Goal: Information Seeking & Learning: Compare options

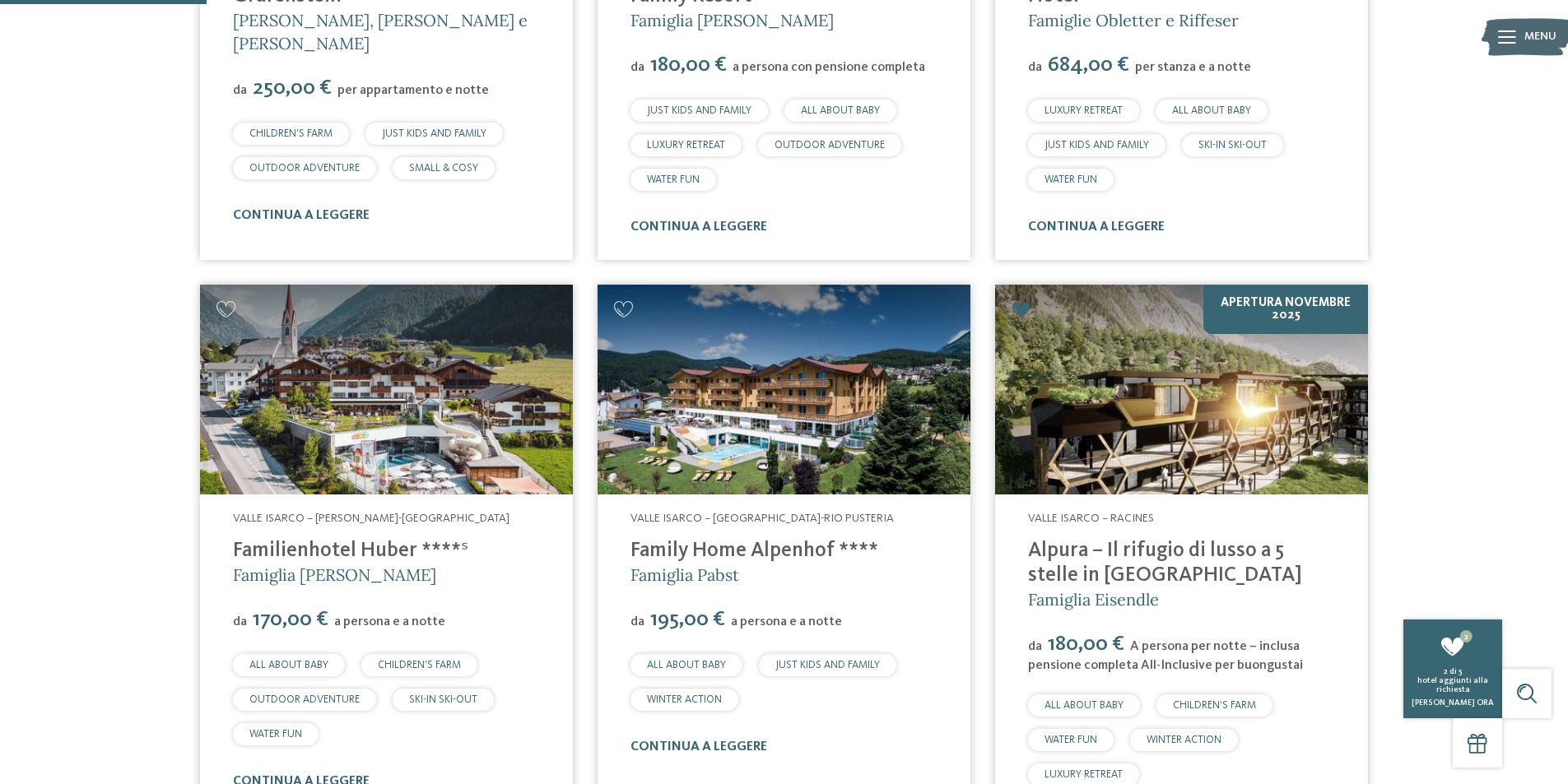
scroll to position [741, 0]
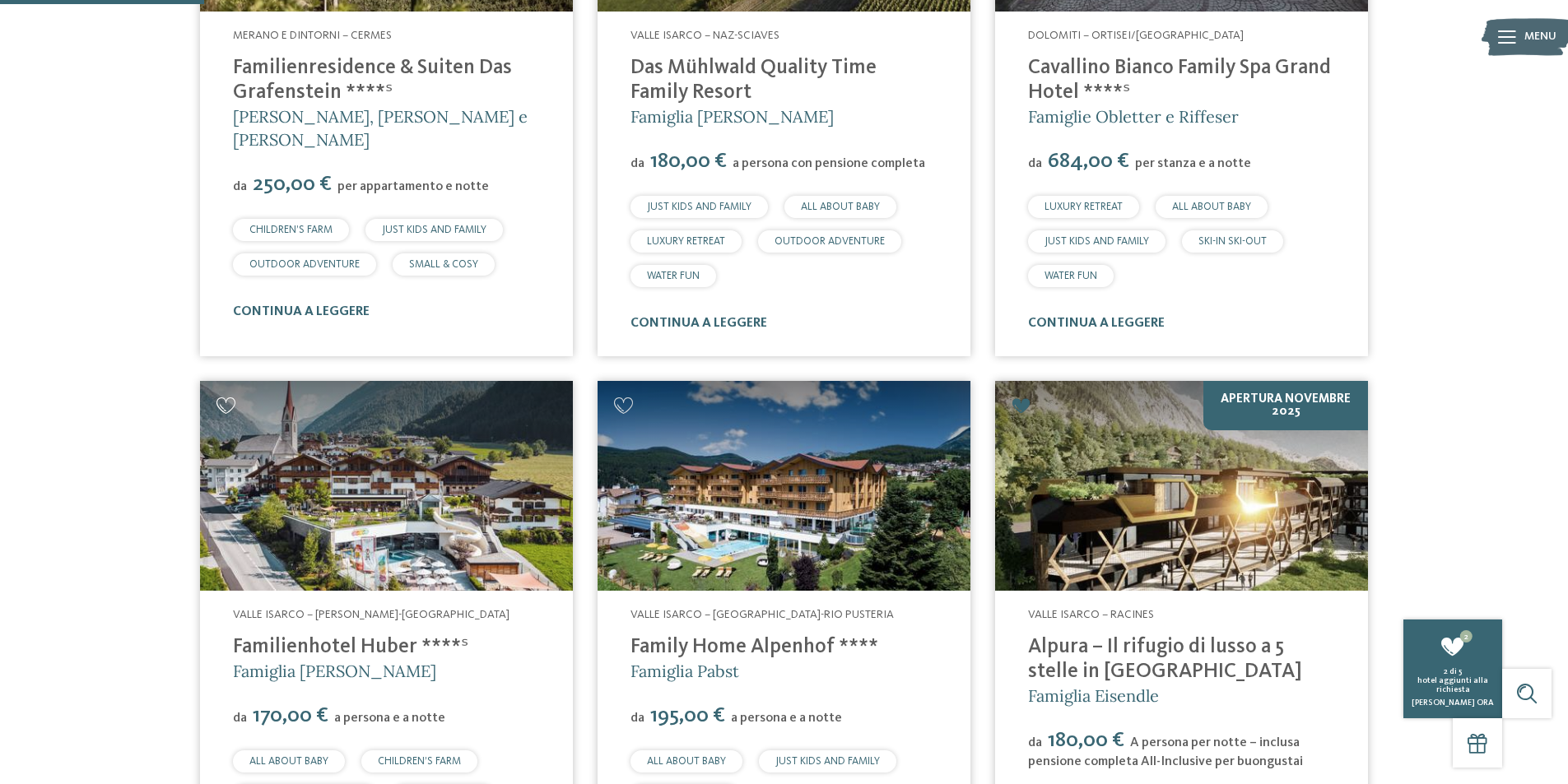
click at [228, 399] on icon at bounding box center [226, 405] width 20 height 16
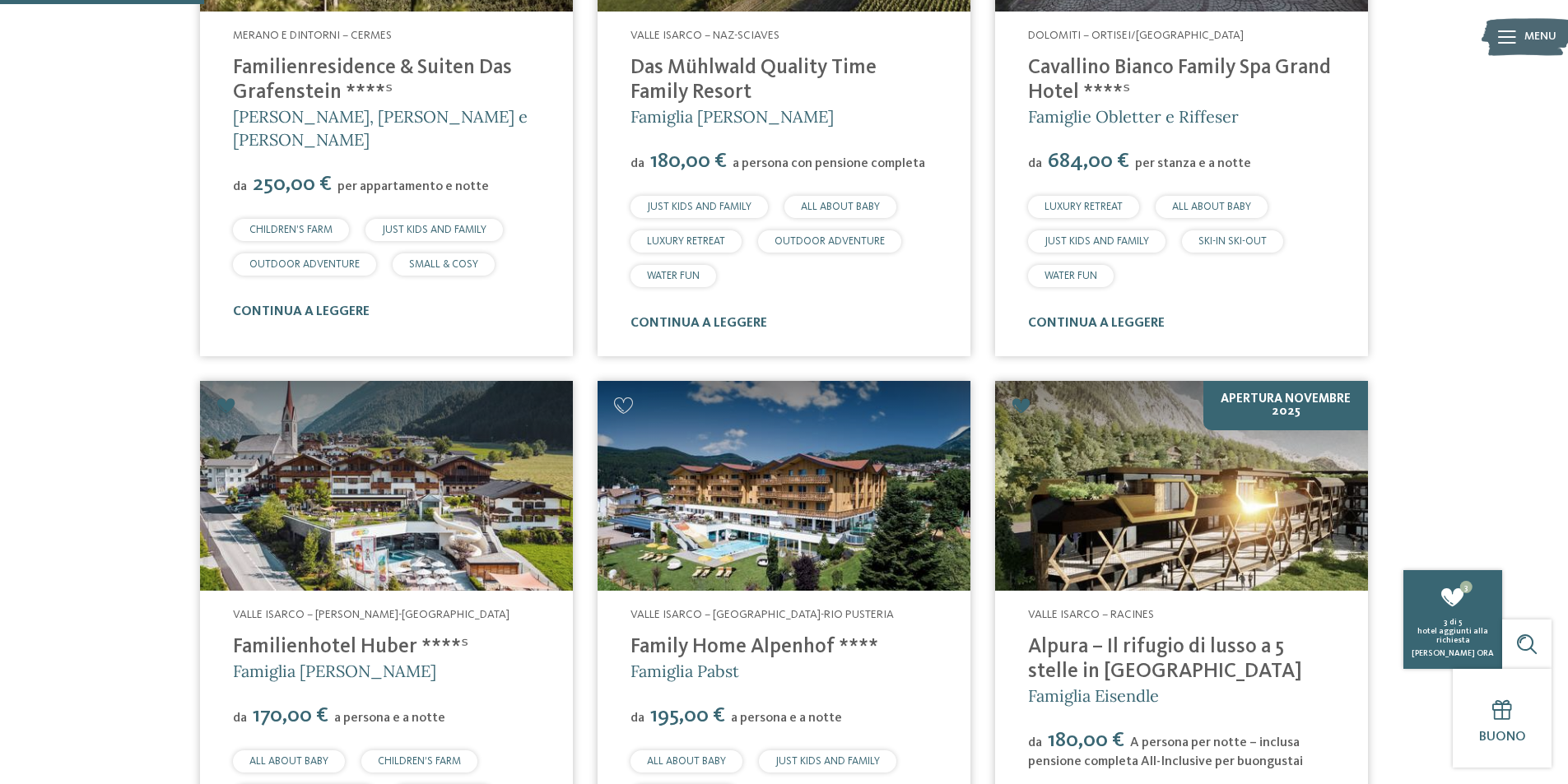
click at [694, 514] on img at bounding box center [784, 486] width 373 height 209
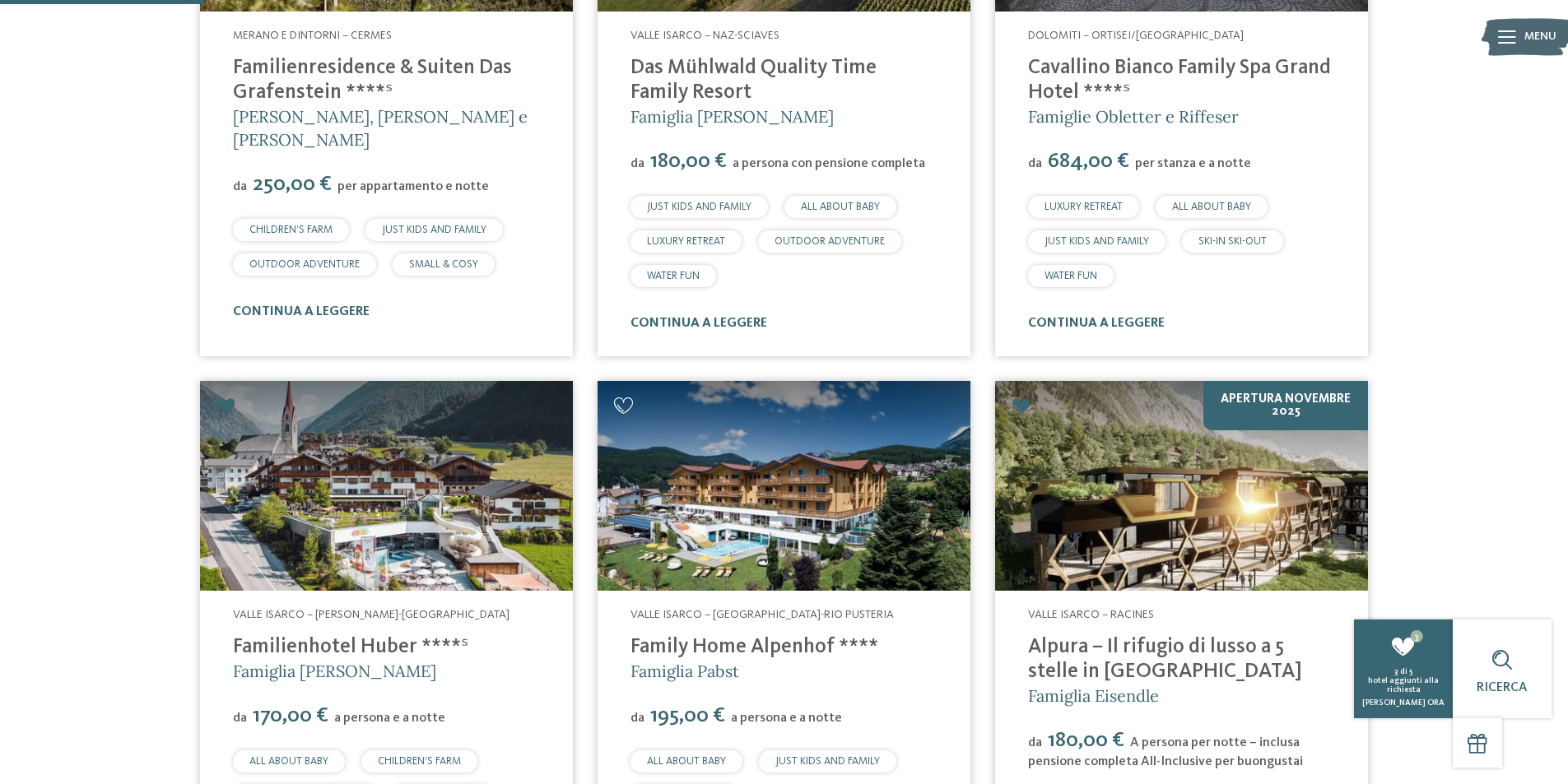
click at [621, 401] on icon at bounding box center [623, 405] width 20 height 16
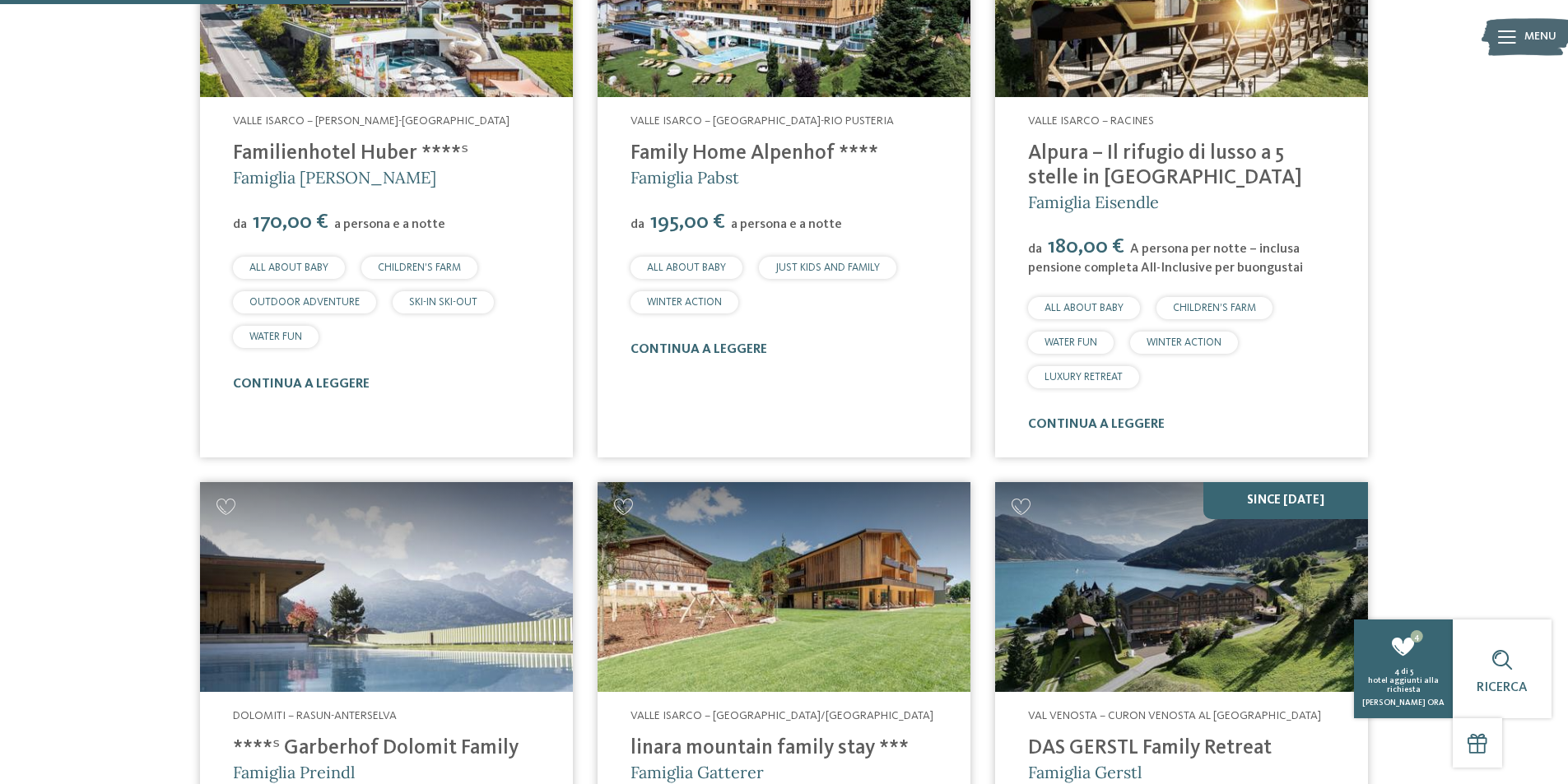
scroll to position [1480, 0]
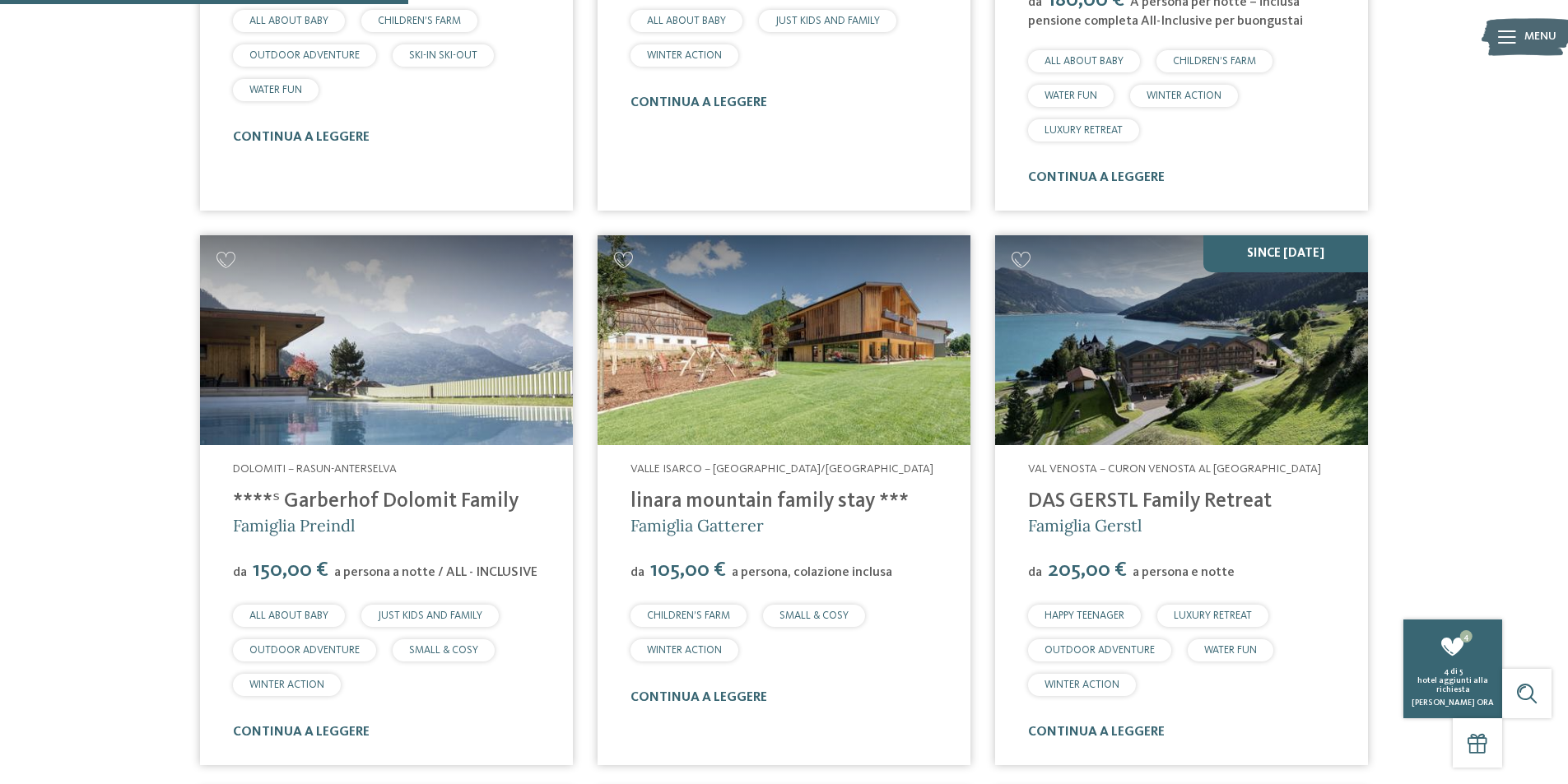
drag, startPoint x: 1026, startPoint y: 484, endPoint x: 1269, endPoint y: 490, distance: 243.1
click at [1269, 490] on div "Val Venosta – Curon Venosta al lago di Resia DAS GERSTL Family Retreat Famiglia…" at bounding box center [1181, 605] width 373 height 320
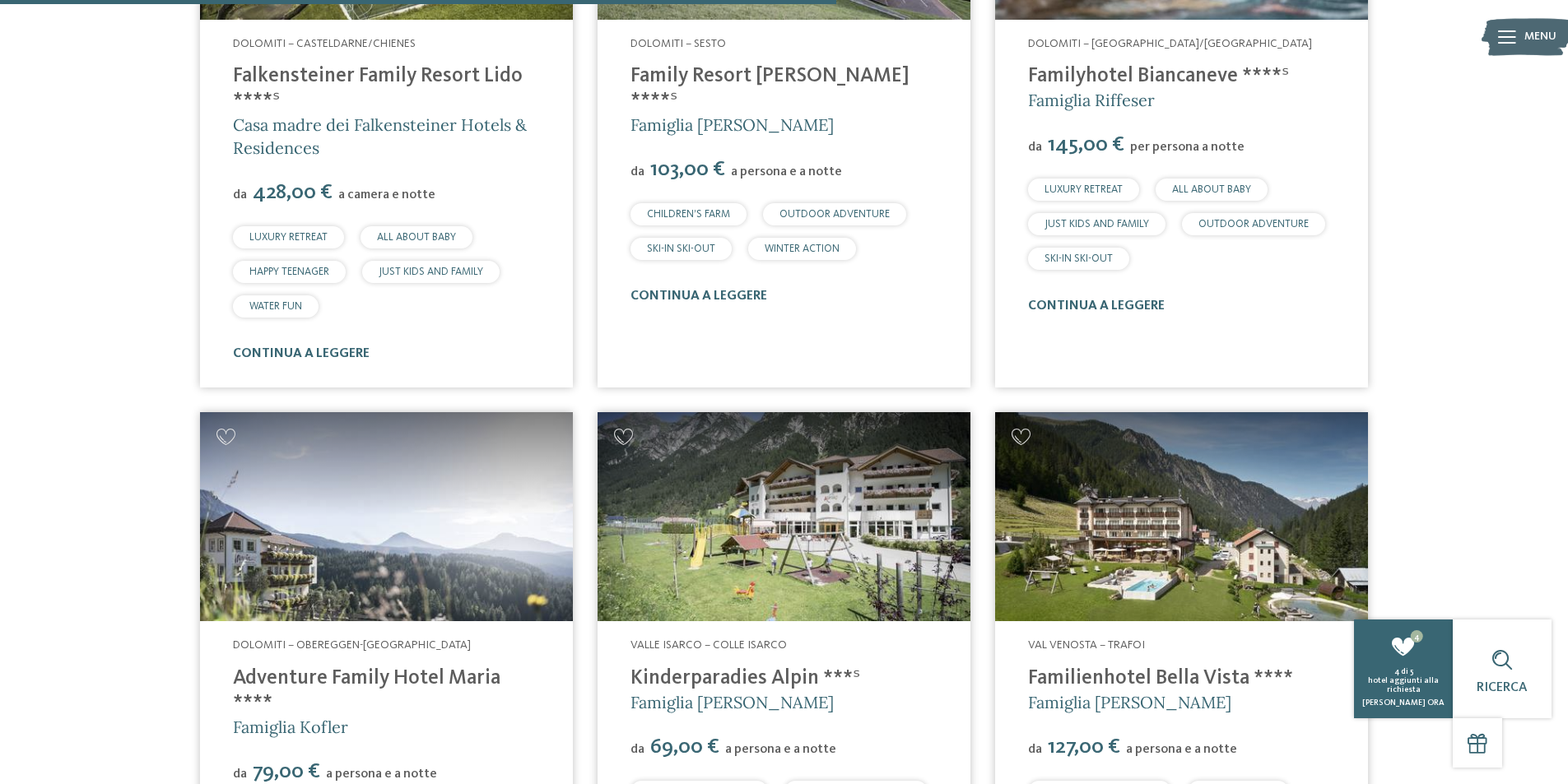
scroll to position [3044, 0]
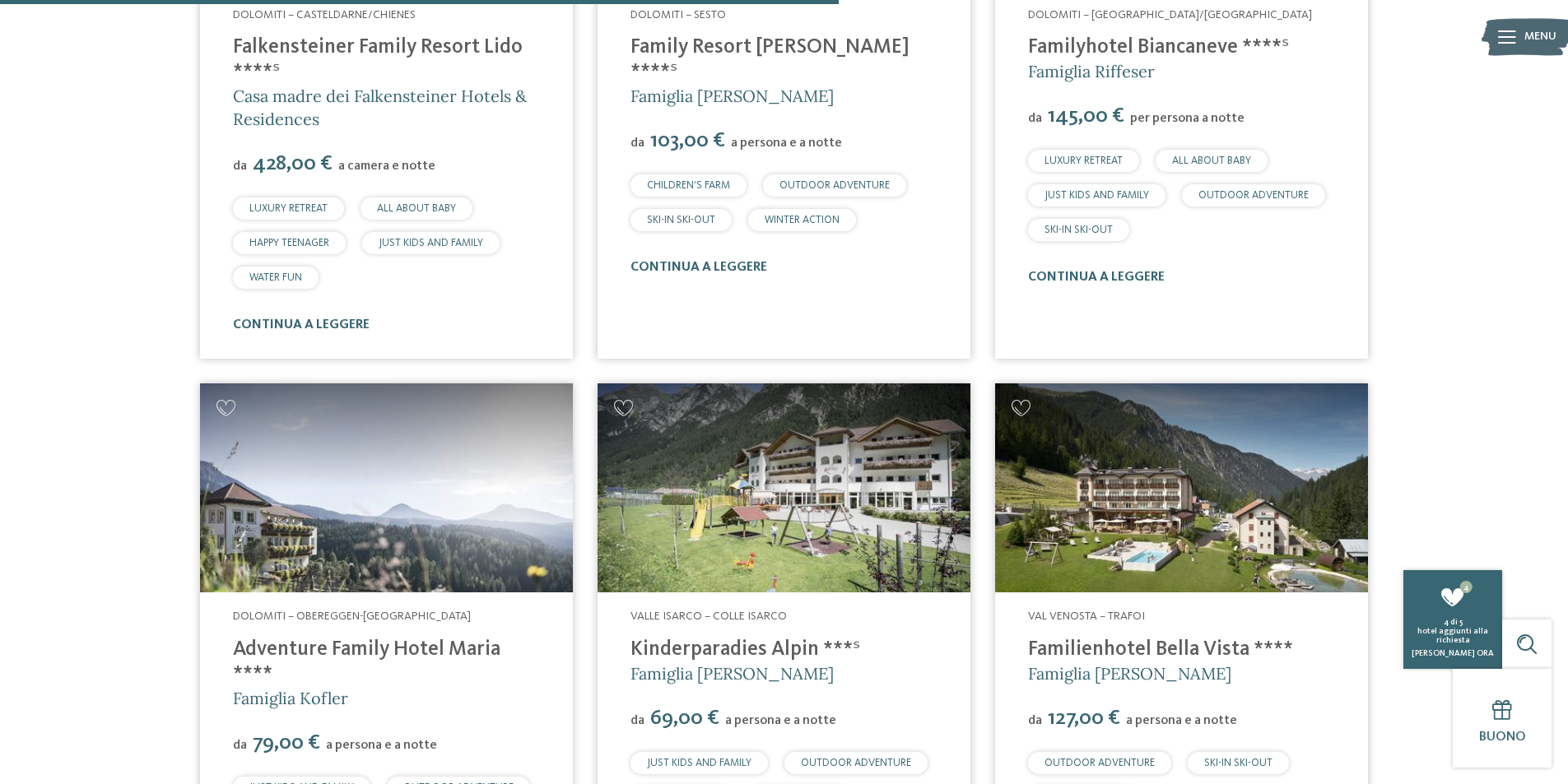
drag, startPoint x: 228, startPoint y: 602, endPoint x: 492, endPoint y: 606, distance: 264.0
click at [492, 606] on div "Dolomiti – Obereggen-Nova Ponente Adventure Family Hotel Maria **** Famiglia Ko…" at bounding box center [386, 747] width 373 height 310
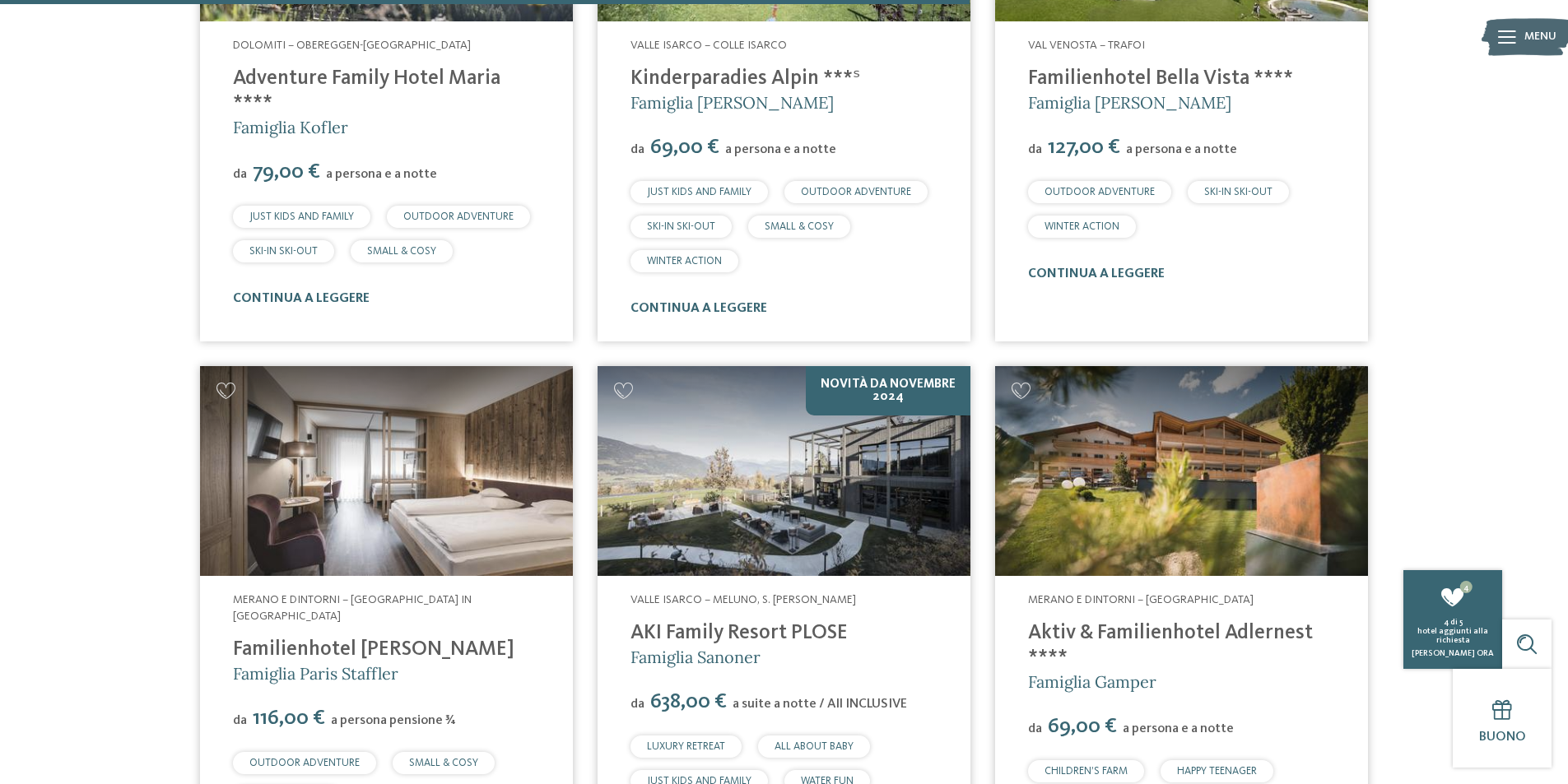
scroll to position [3619, 0]
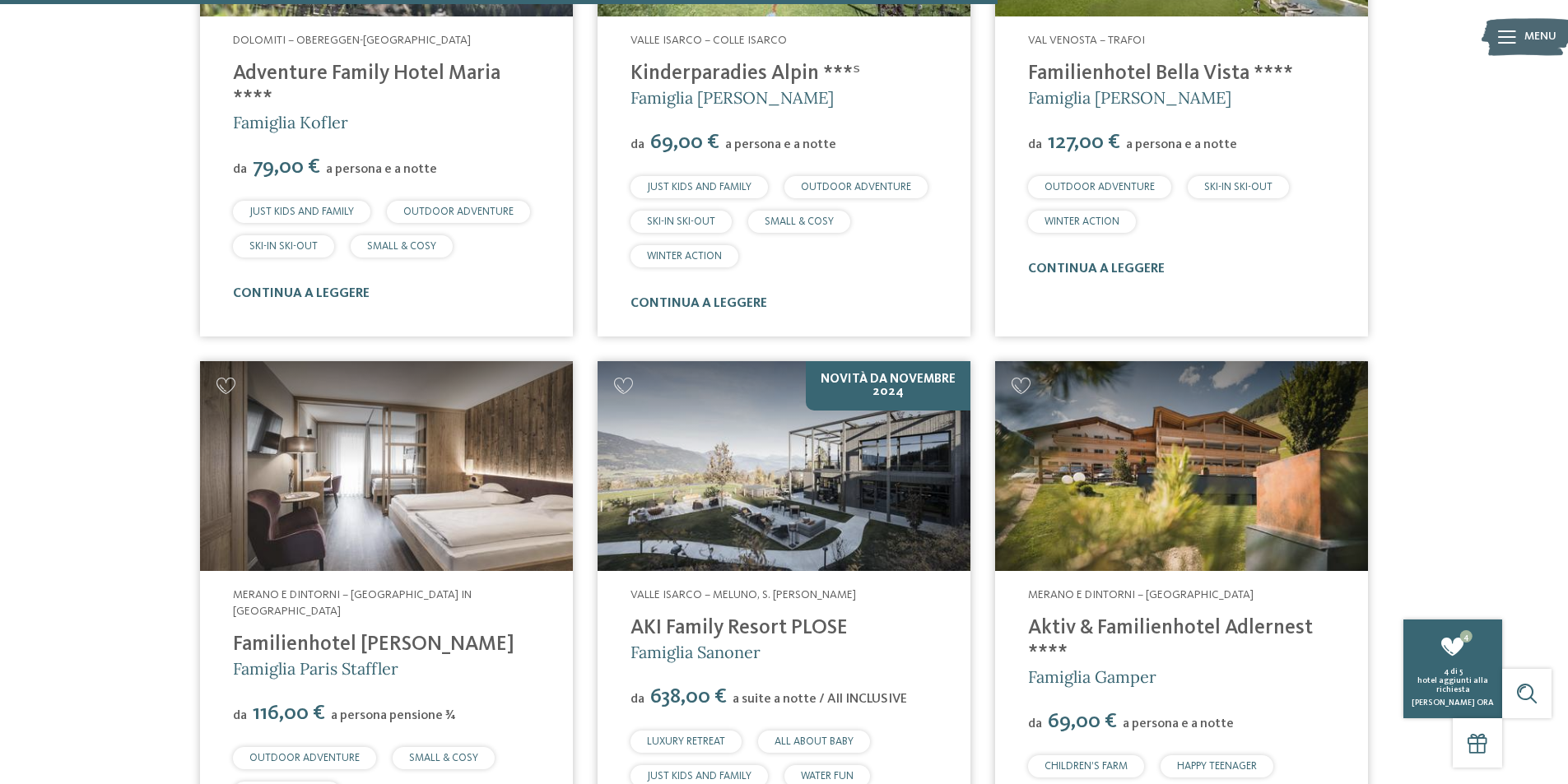
drag, startPoint x: 626, startPoint y: 571, endPoint x: 846, endPoint y: 579, distance: 220.1
click at [846, 579] on div "Valle Isarco – Meluno, S. Andrea Bressanone AKI Family Resort PLOSE Famiglia Sa…" at bounding box center [784, 730] width 373 height 320
copy link "AKI Family Resort PLOSE"
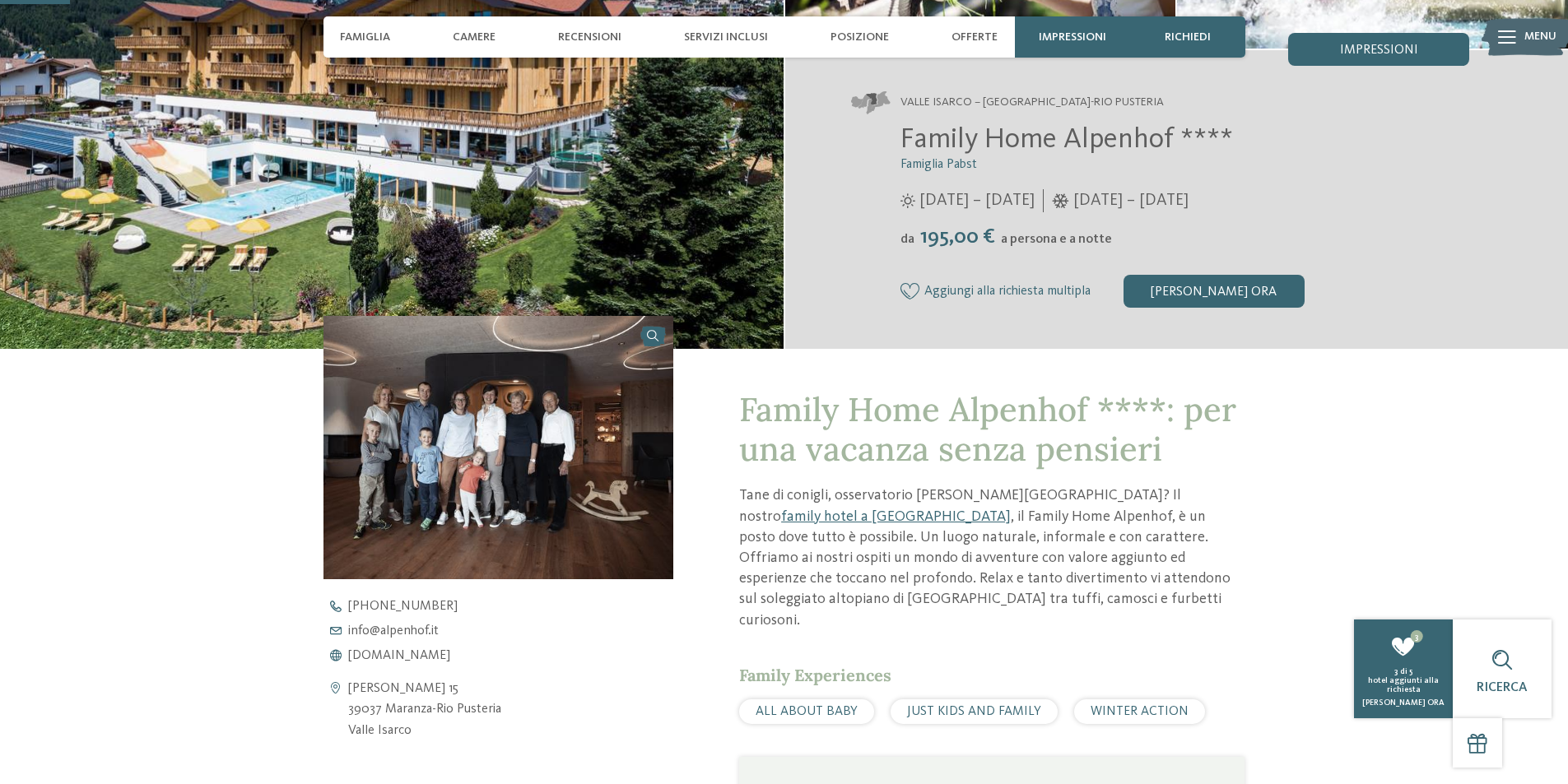
scroll to position [247, 0]
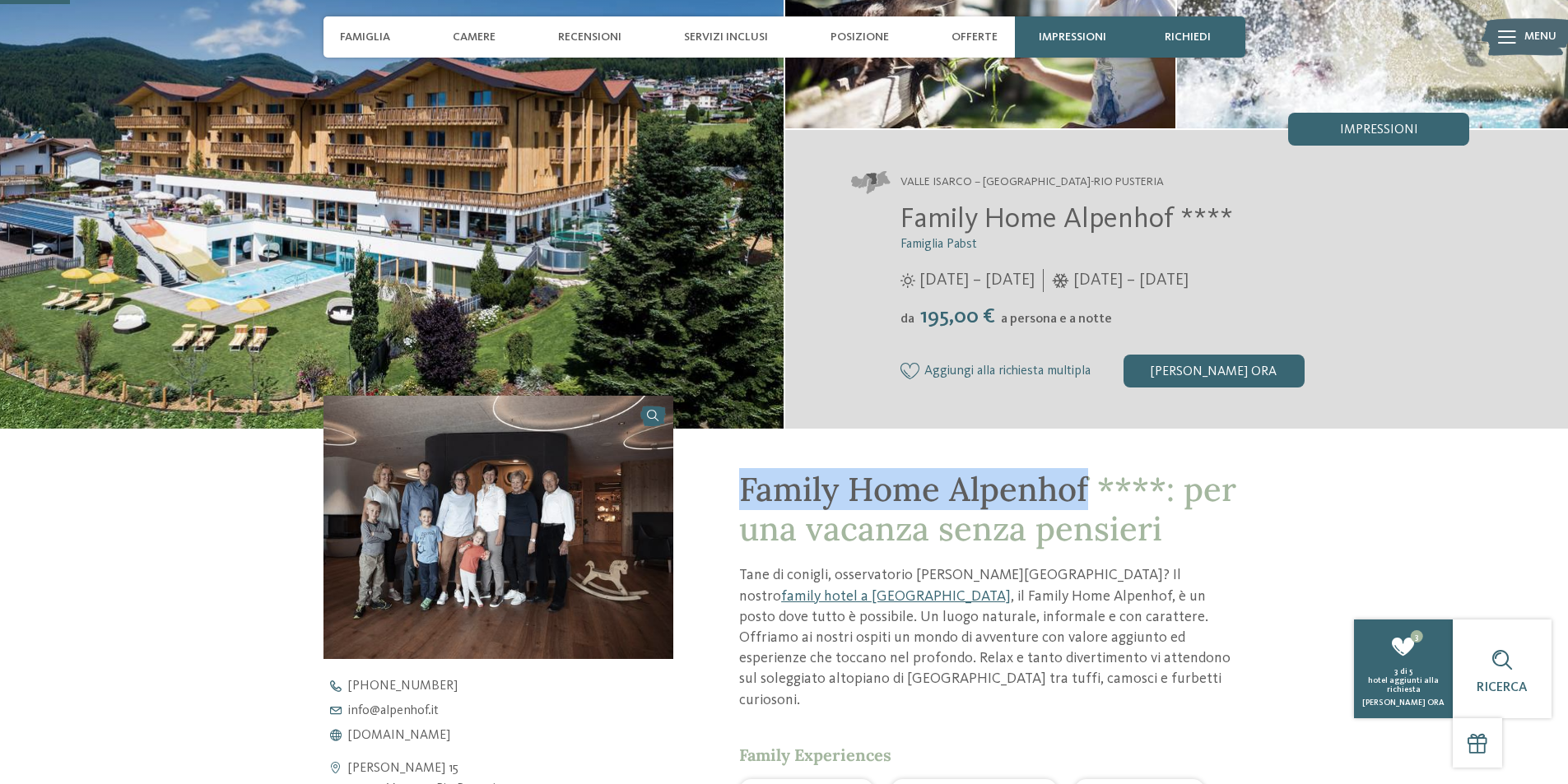
drag, startPoint x: 744, startPoint y: 488, endPoint x: 1086, endPoint y: 484, distance: 342.0
click at [1086, 484] on span "Family Home Alpenhof ****: per una vacanza senza pensieri" at bounding box center [987, 509] width 497 height 81
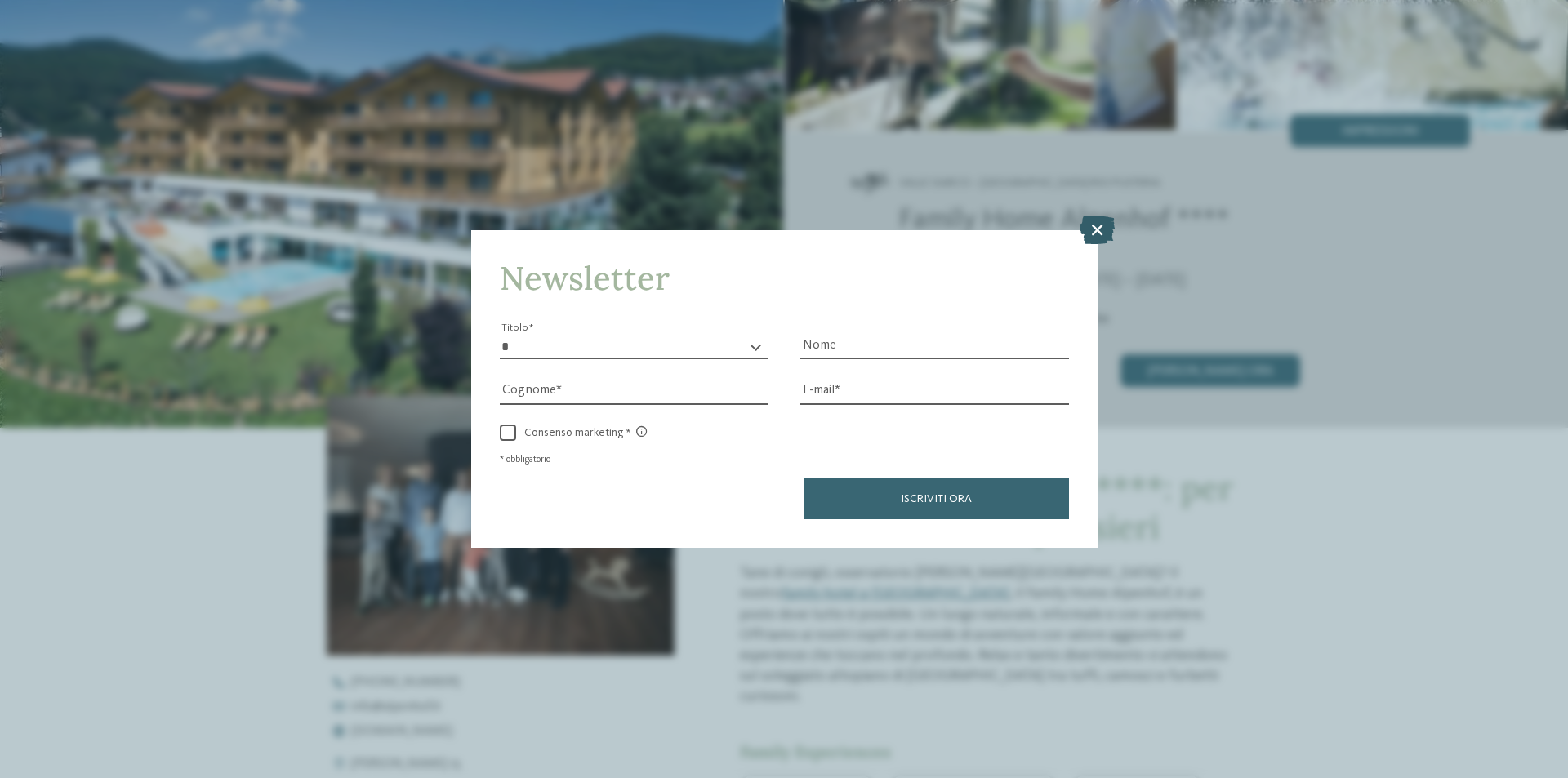
click at [1105, 231] on icon at bounding box center [1097, 229] width 35 height 29
